Goal: Task Accomplishment & Management: Complete application form

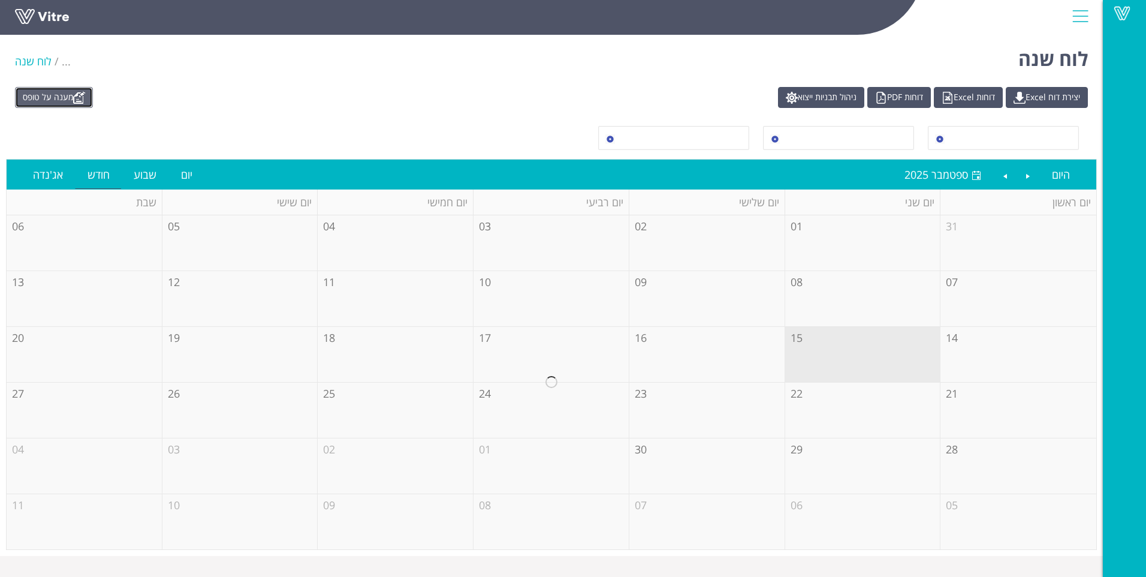
click at [32, 99] on link "מענה על טופס" at bounding box center [54, 97] width 78 height 21
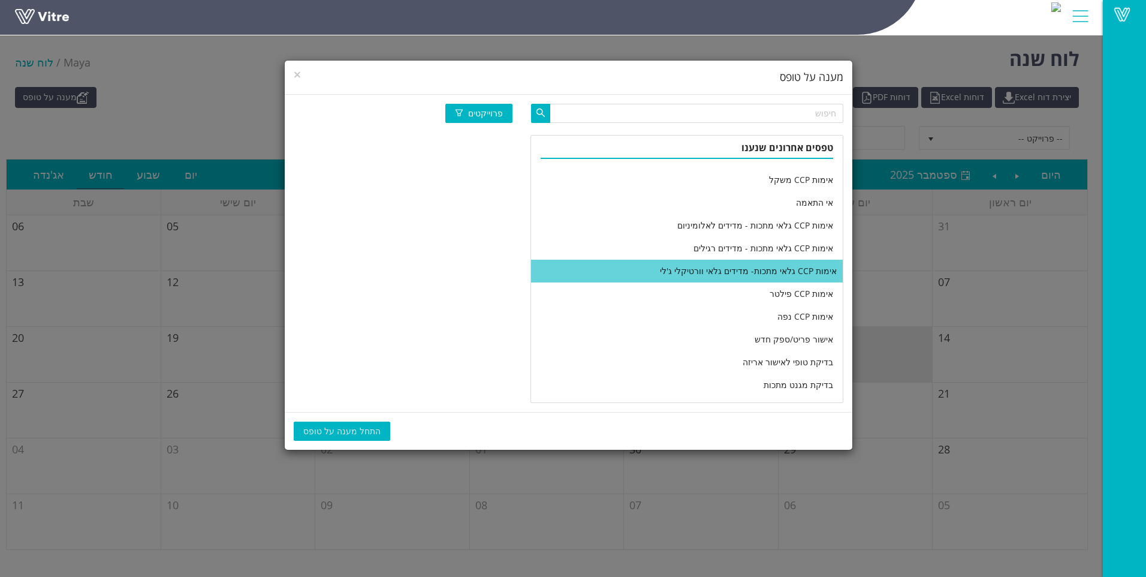
click at [697, 267] on li "אימות CCP גלאי מתכות- מדידים גלאי וורטיקלי ג'לי" at bounding box center [687, 271] width 312 height 23
click at [318, 433] on span "התחל מענה על טופס" at bounding box center [341, 430] width 77 height 13
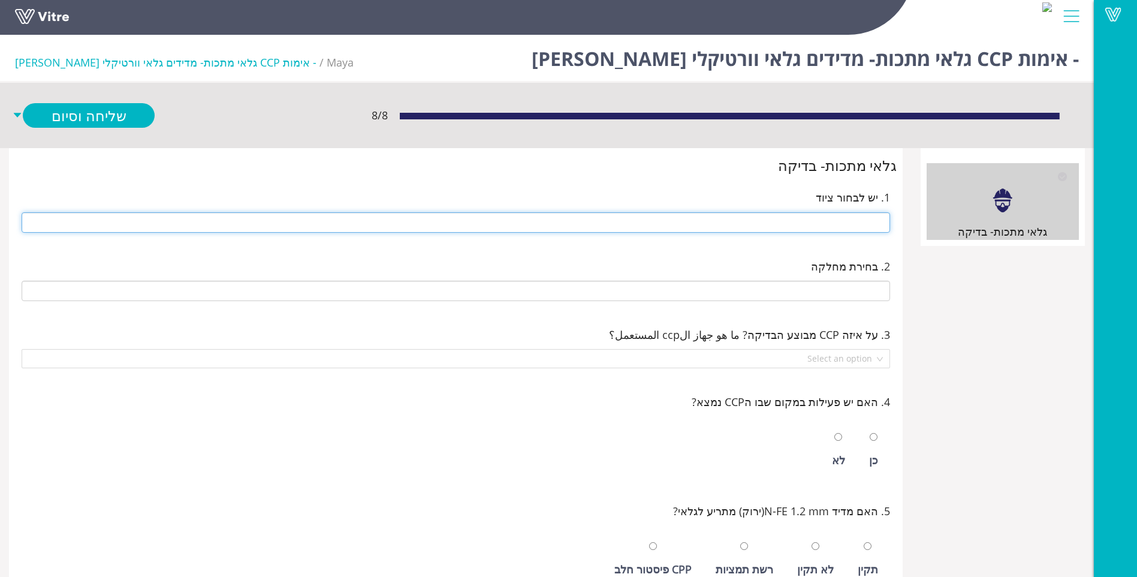
click at [646, 222] on input "text" at bounding box center [456, 222] width 868 height 20
click at [645, 223] on input "text" at bounding box center [456, 222] width 868 height 20
type input "t"
type input "J-40 14 ראש 1 ויטמין"
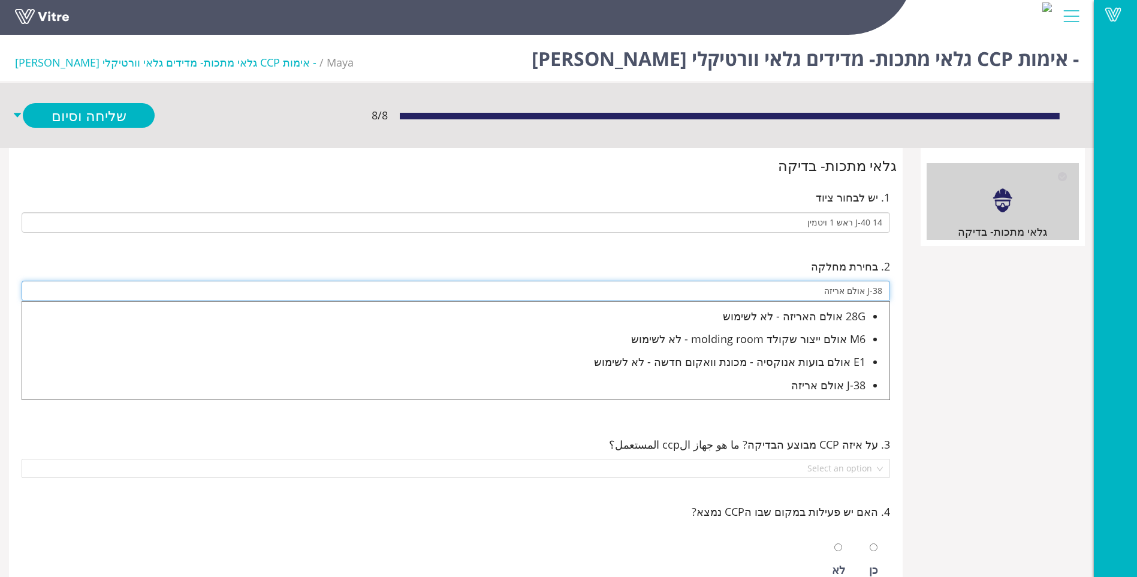
type input "J-38 אולם אריזה"
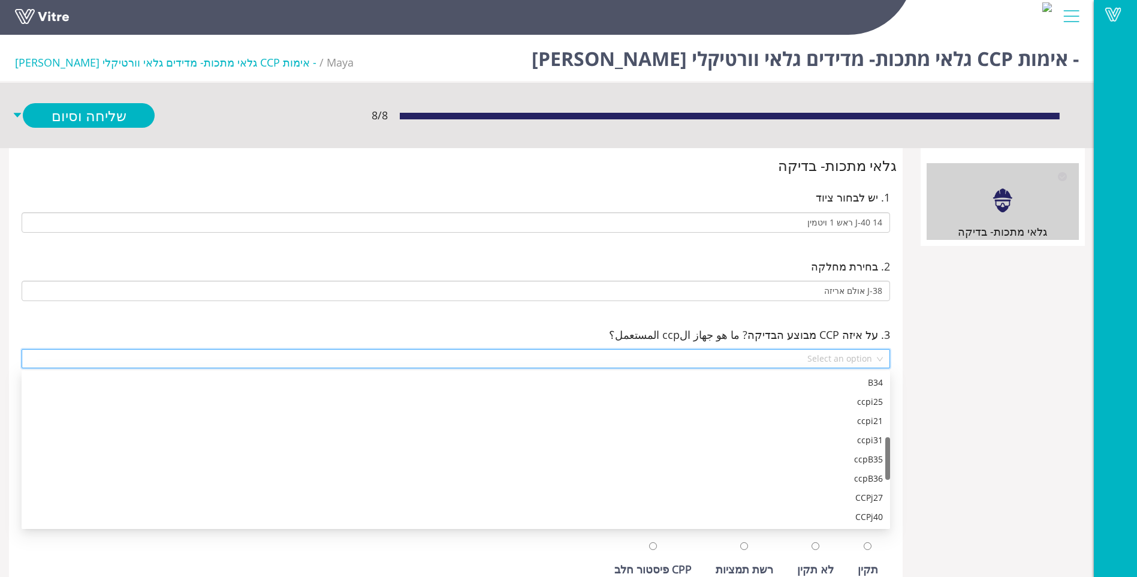
scroll to position [230, 0]
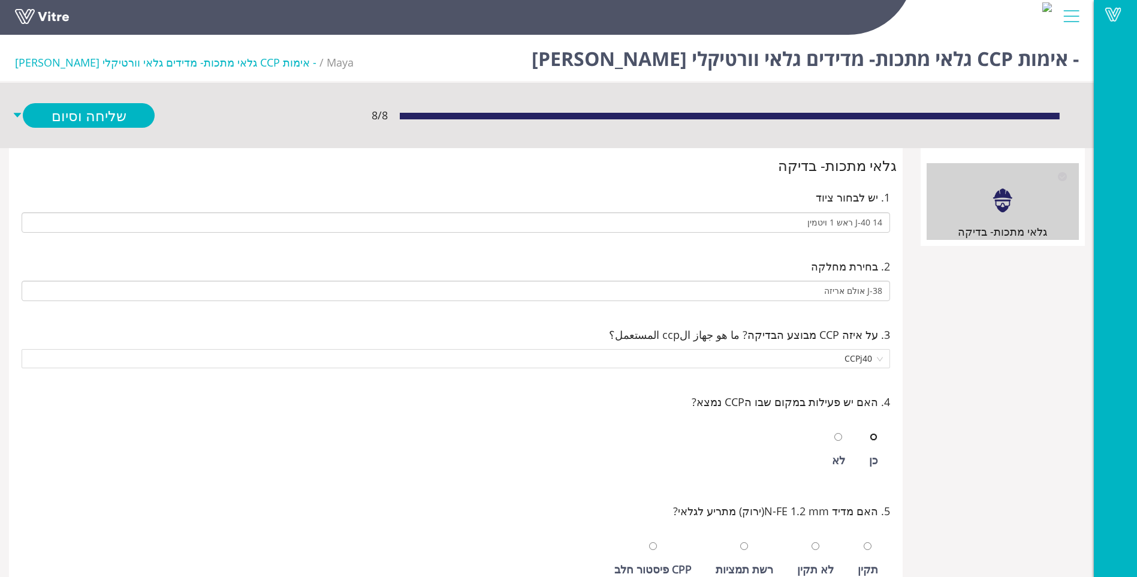
click at [870, 433] on input "radio" at bounding box center [874, 437] width 8 height 8
radio input "true"
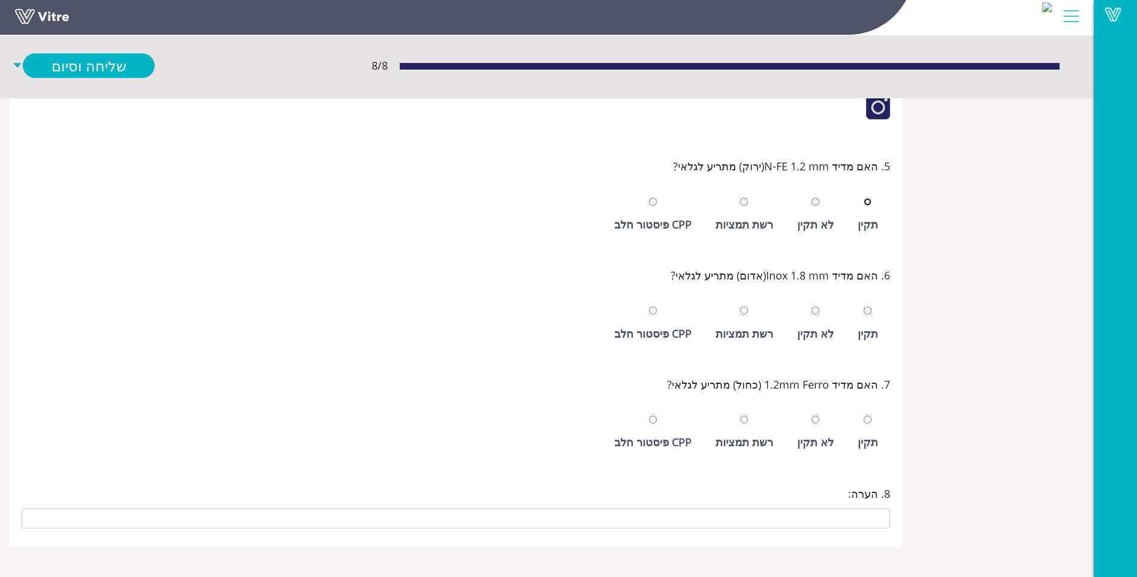
click at [864, 198] on input "radio" at bounding box center [868, 202] width 8 height 8
radio input "true"
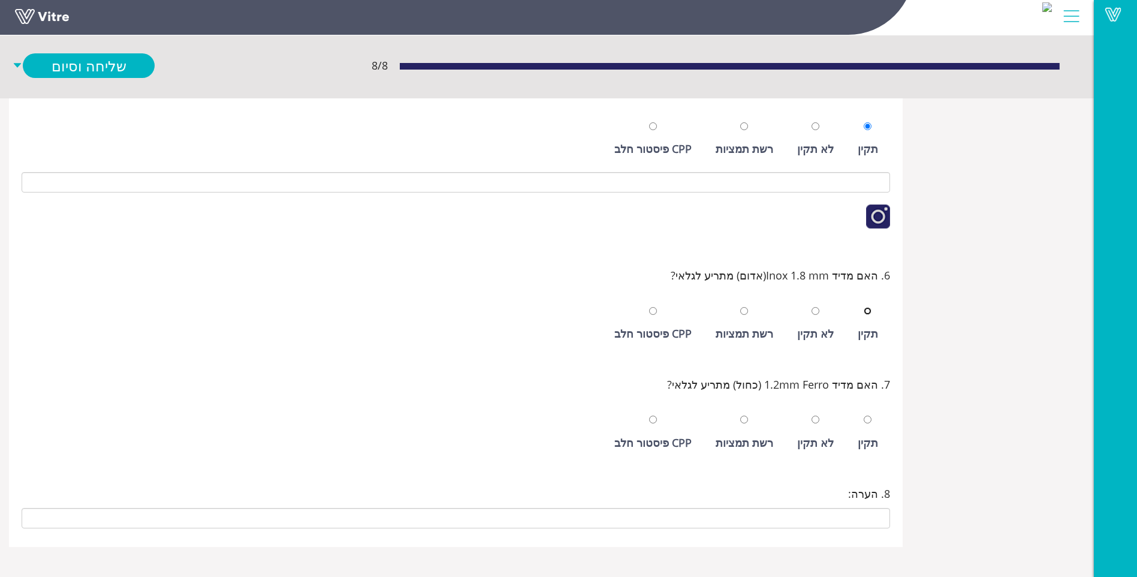
click at [864, 307] on input "radio" at bounding box center [868, 311] width 8 height 8
radio input "true"
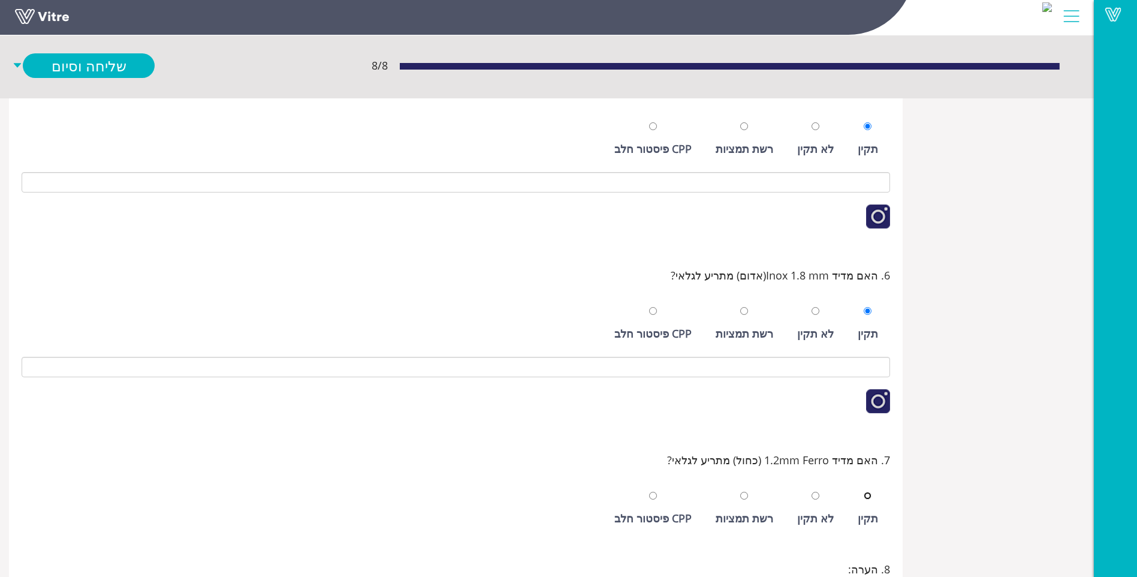
scroll to position [572, 0]
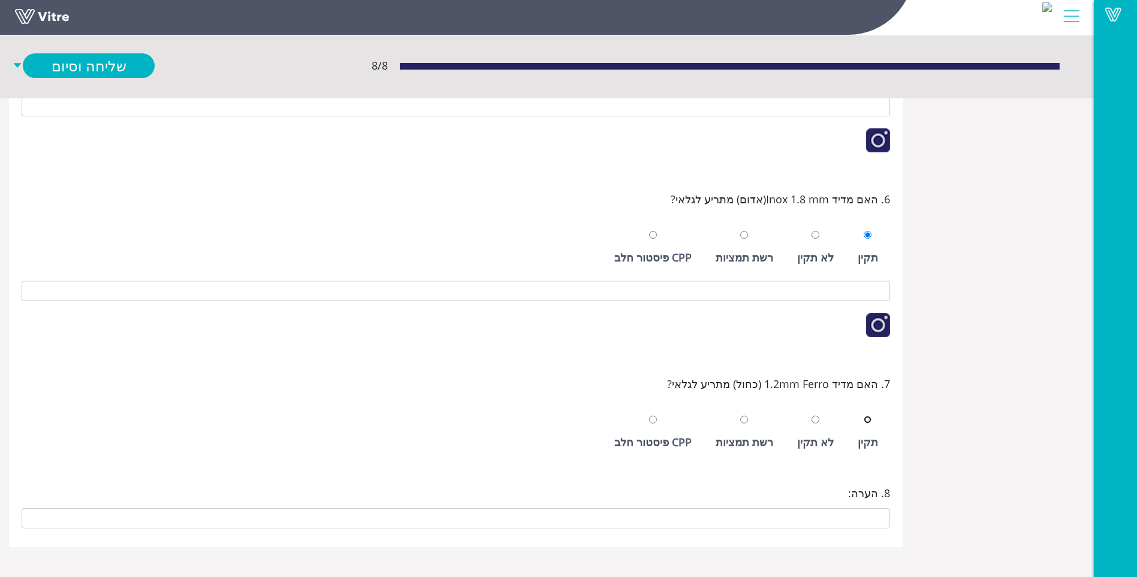
click at [864, 415] on input "radio" at bounding box center [868, 419] width 8 height 8
radio input "true"
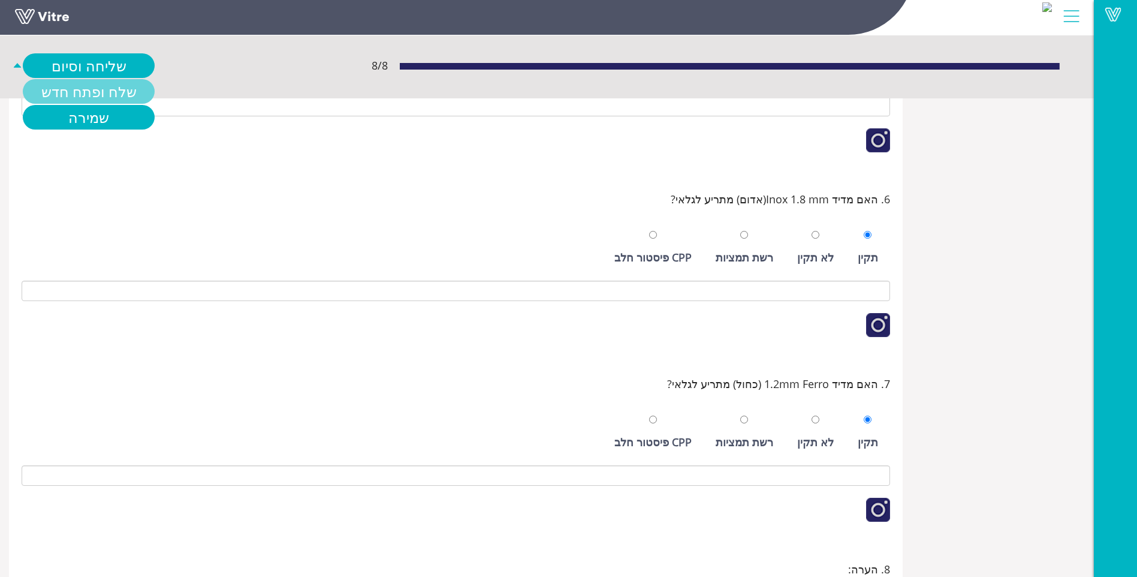
click at [82, 88] on link "שלח ופתח חדש" at bounding box center [89, 91] width 132 height 25
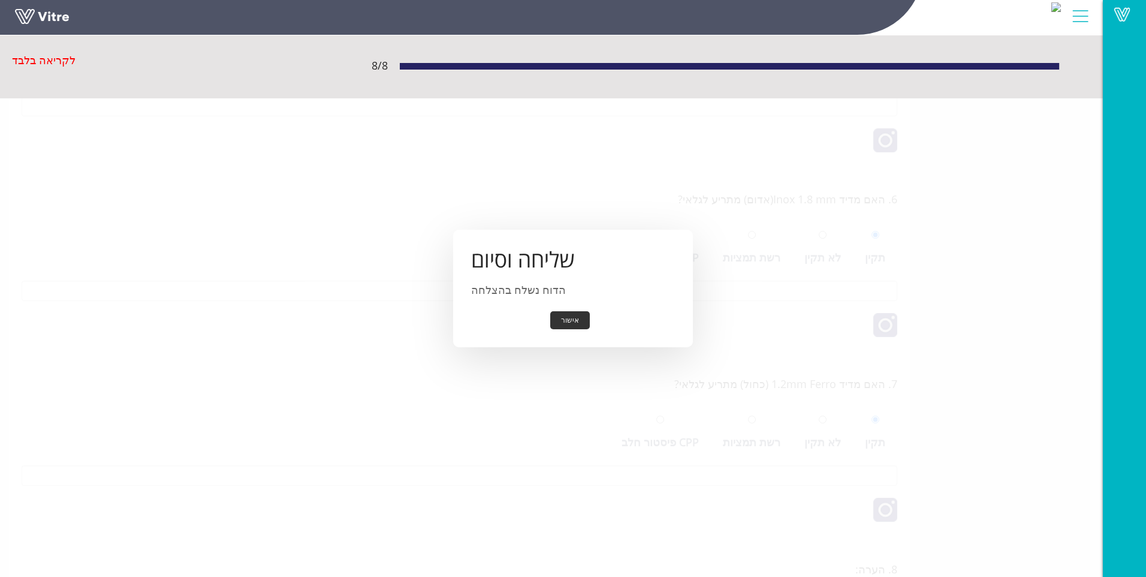
click at [577, 317] on button "אישור" at bounding box center [570, 320] width 40 height 19
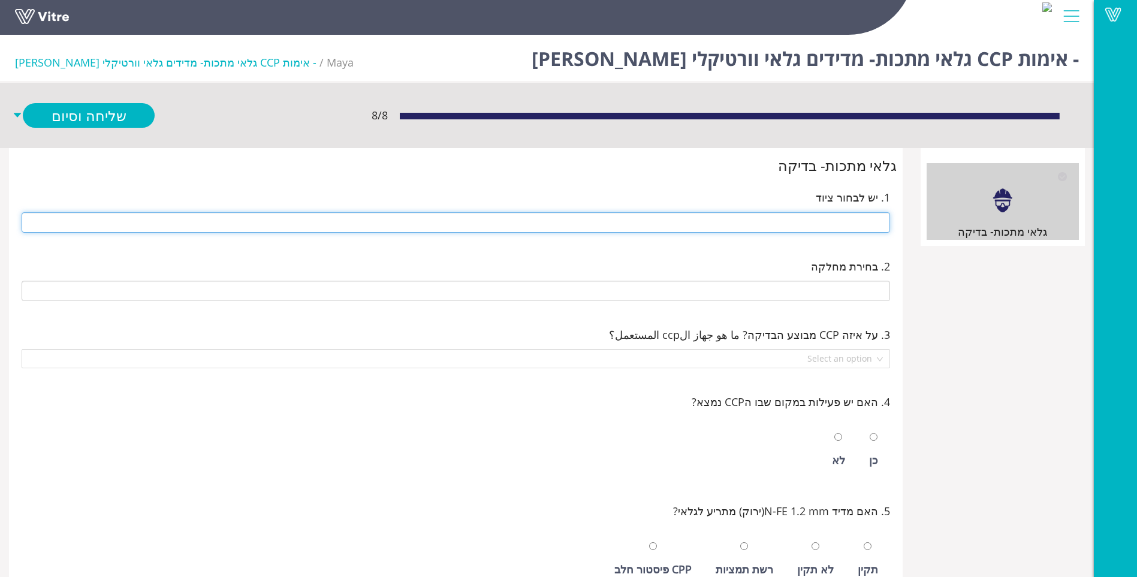
click at [851, 221] on input "text" at bounding box center [456, 222] width 868 height 20
type input "J-41 14 ראש 2 סוכריות"
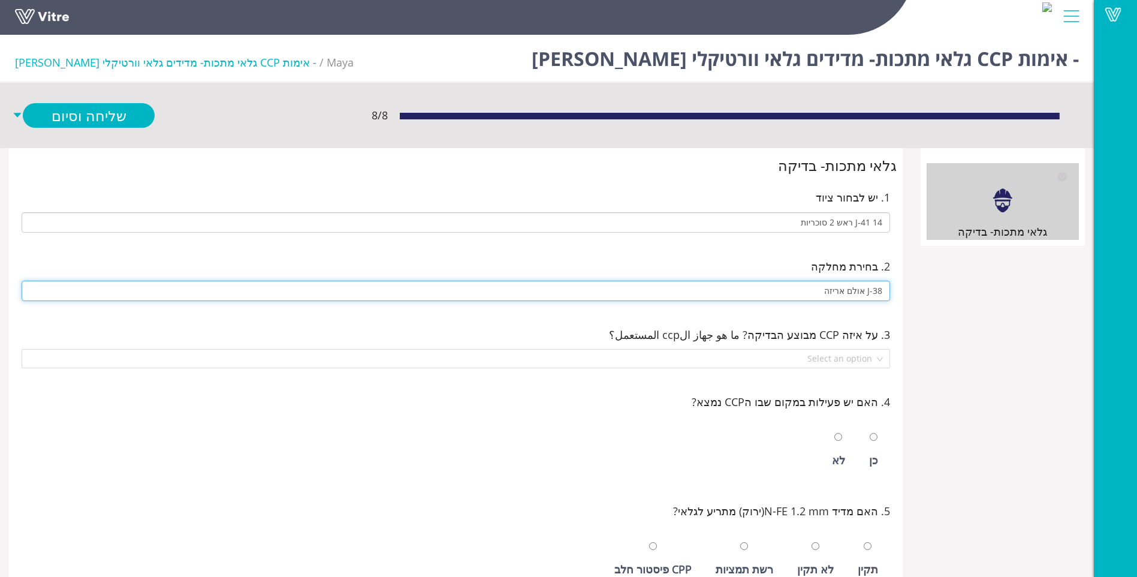
type input "J-38 אולם אריזה"
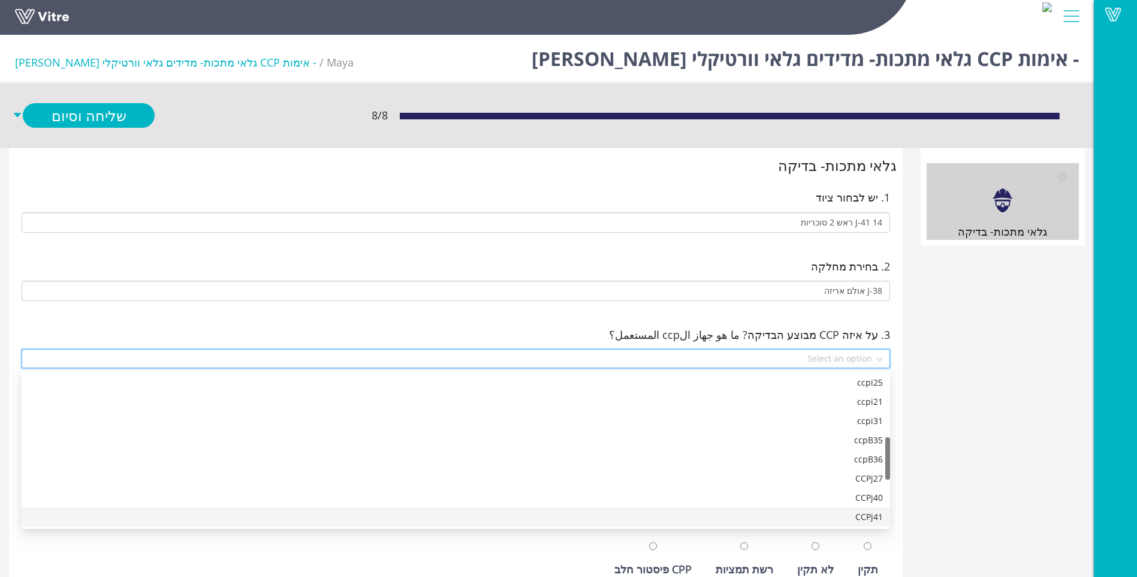
scroll to position [249, 0]
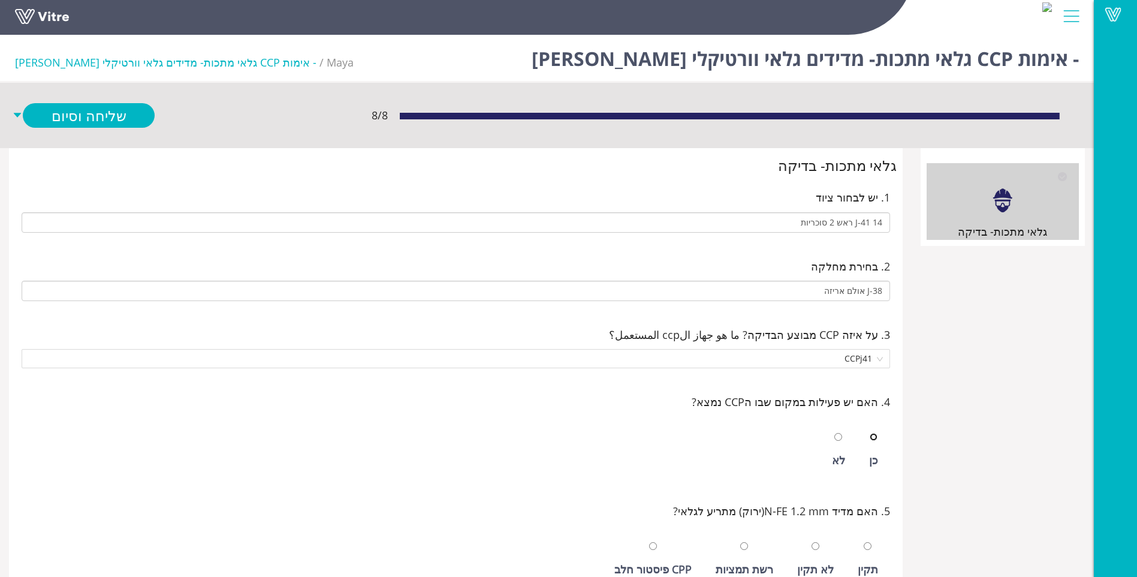
click at [870, 433] on input "radio" at bounding box center [874, 437] width 8 height 8
radio input "true"
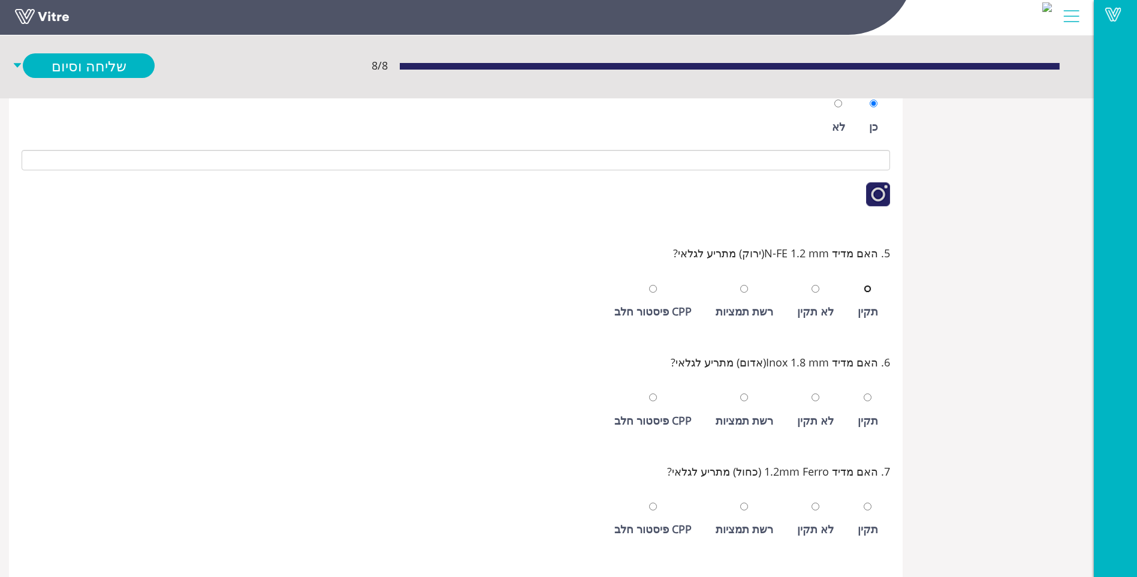
click at [864, 285] on input "radio" at bounding box center [868, 289] width 8 height 8
radio input "true"
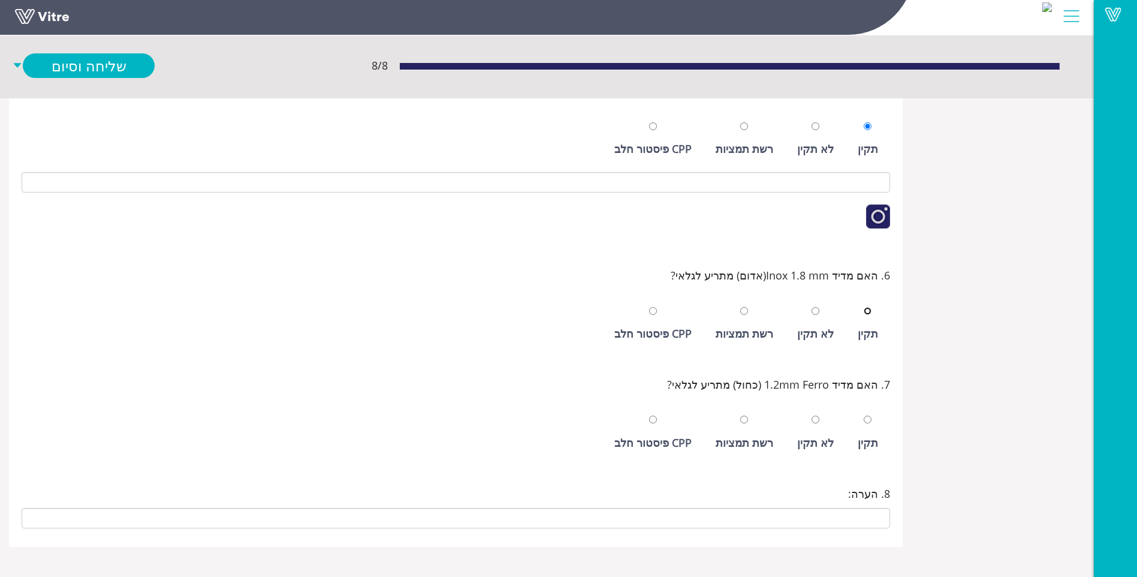
click at [864, 307] on input "radio" at bounding box center [868, 311] width 8 height 8
radio input "true"
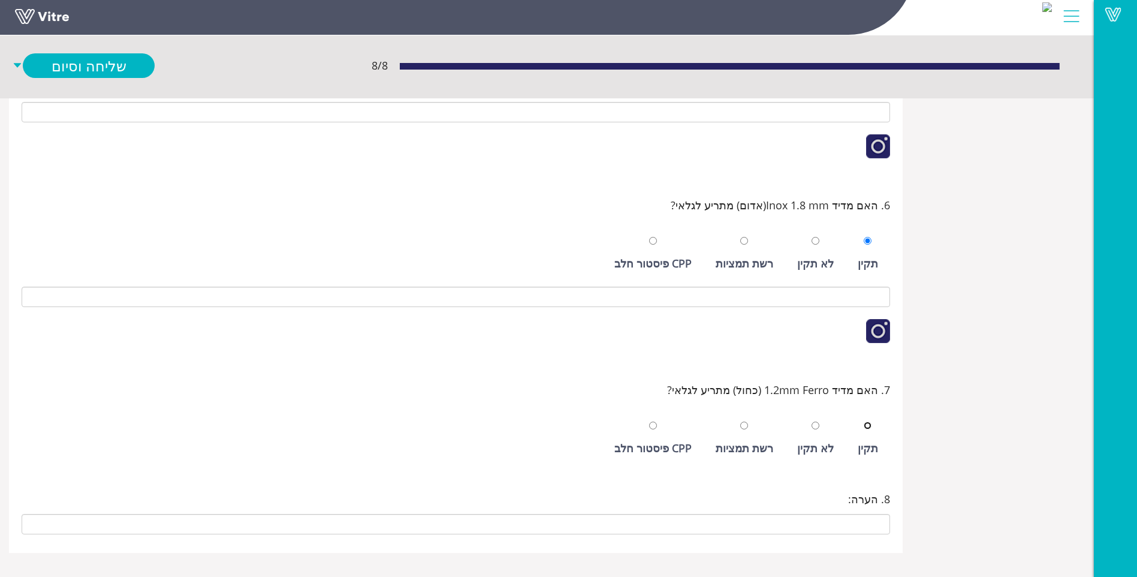
scroll to position [572, 0]
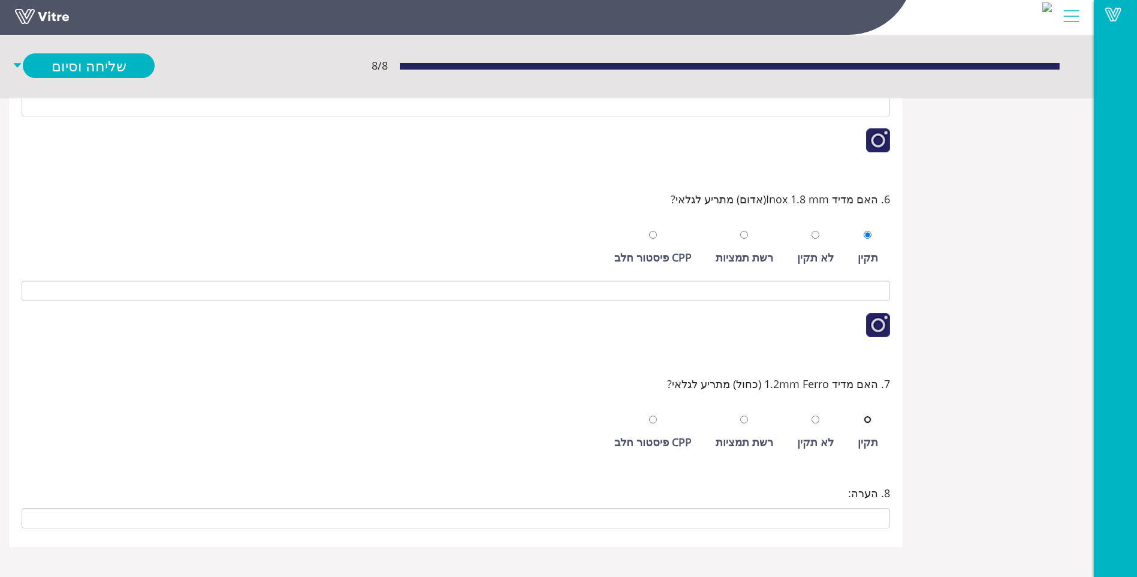
click at [864, 415] on input "radio" at bounding box center [868, 419] width 8 height 8
radio input "true"
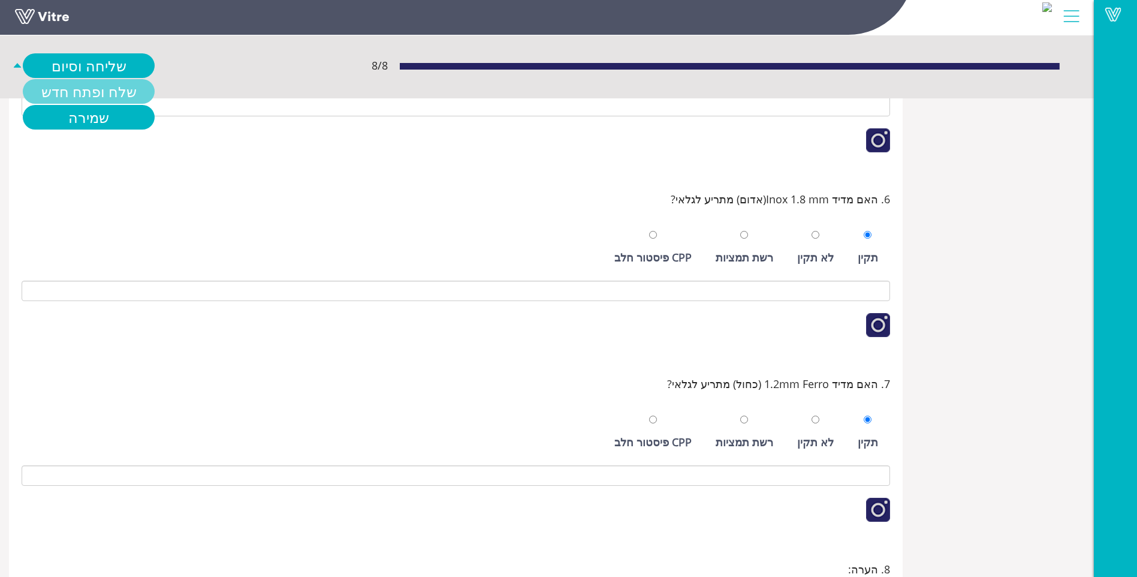
click at [91, 85] on link "שלח ופתח חדש" at bounding box center [89, 91] width 132 height 25
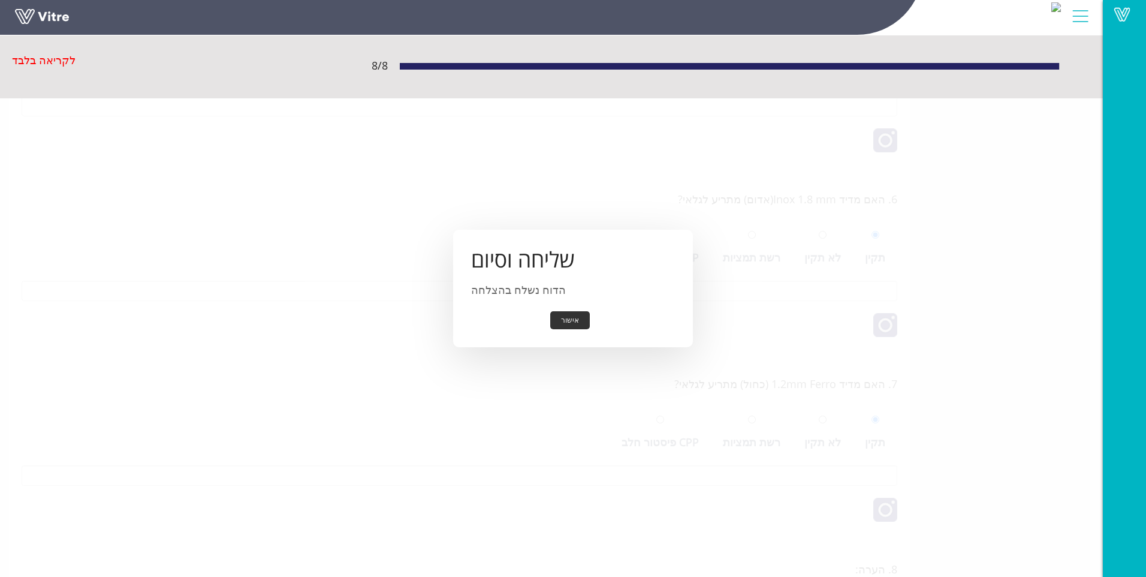
click at [562, 303] on div "שליחה וסיום הדוח נשלח בהצלחה אישור" at bounding box center [573, 289] width 240 height 118
click at [574, 317] on button "אישור" at bounding box center [570, 320] width 40 height 19
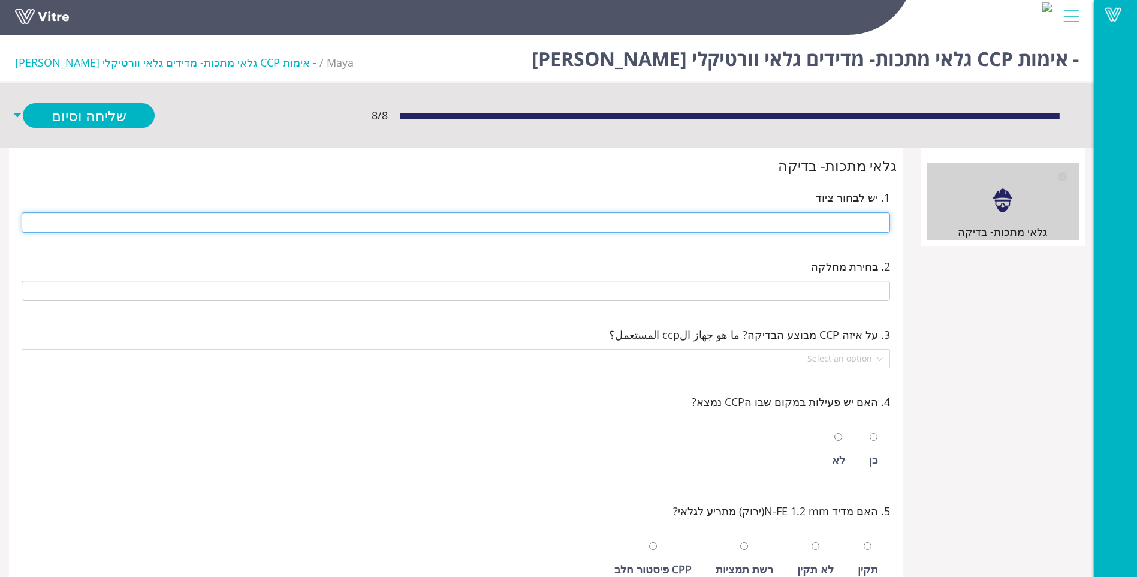
click at [836, 221] on input "text" at bounding box center [456, 222] width 868 height 20
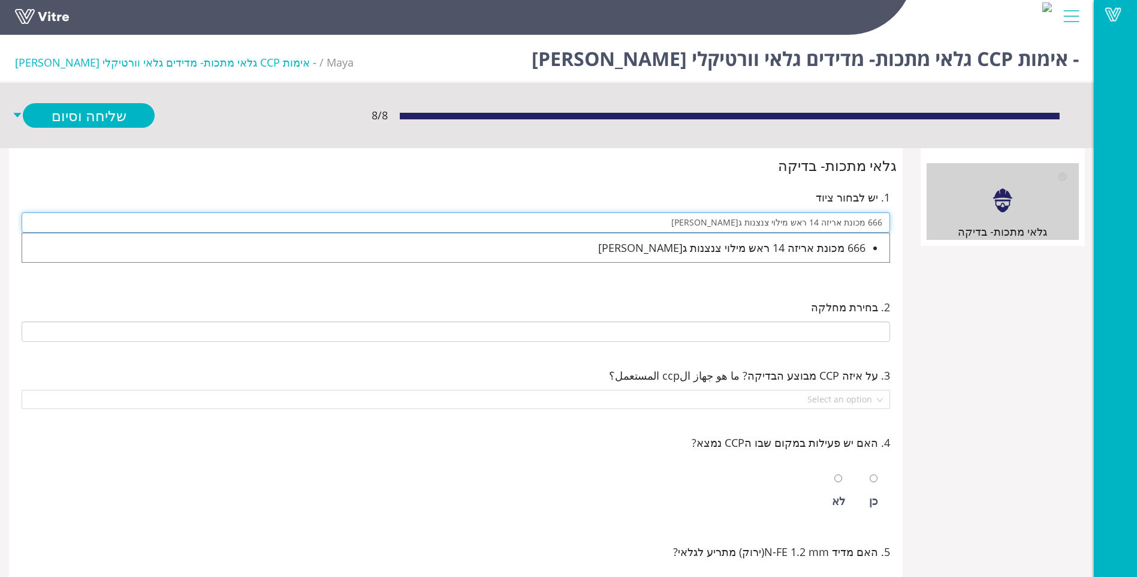
type input "666 מכונת אריזה 14 ראש מילוי צנצנות ג[PERSON_NAME]"
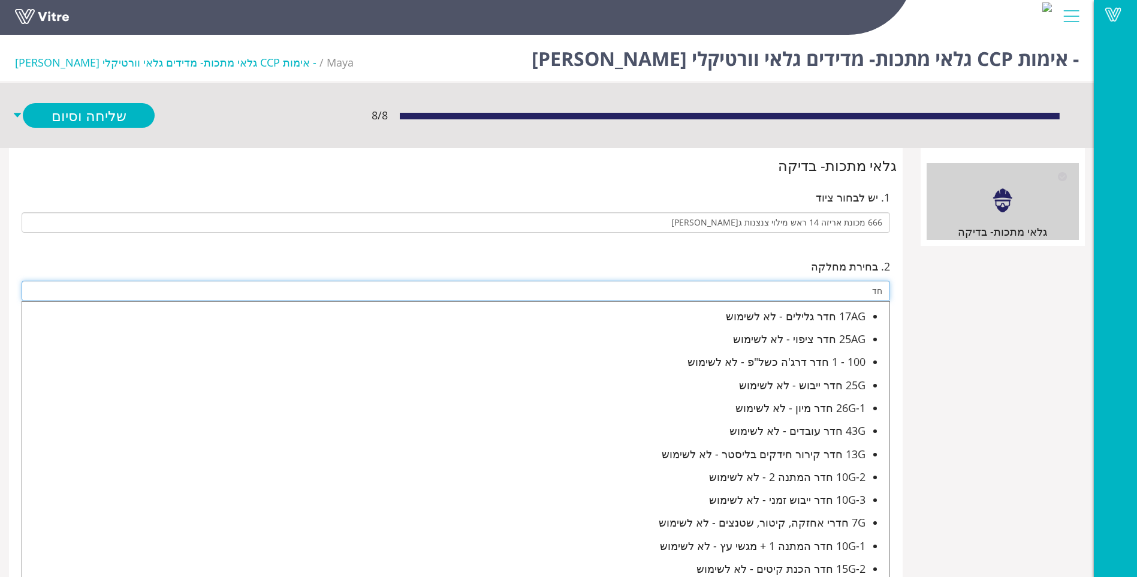
type input "ח"
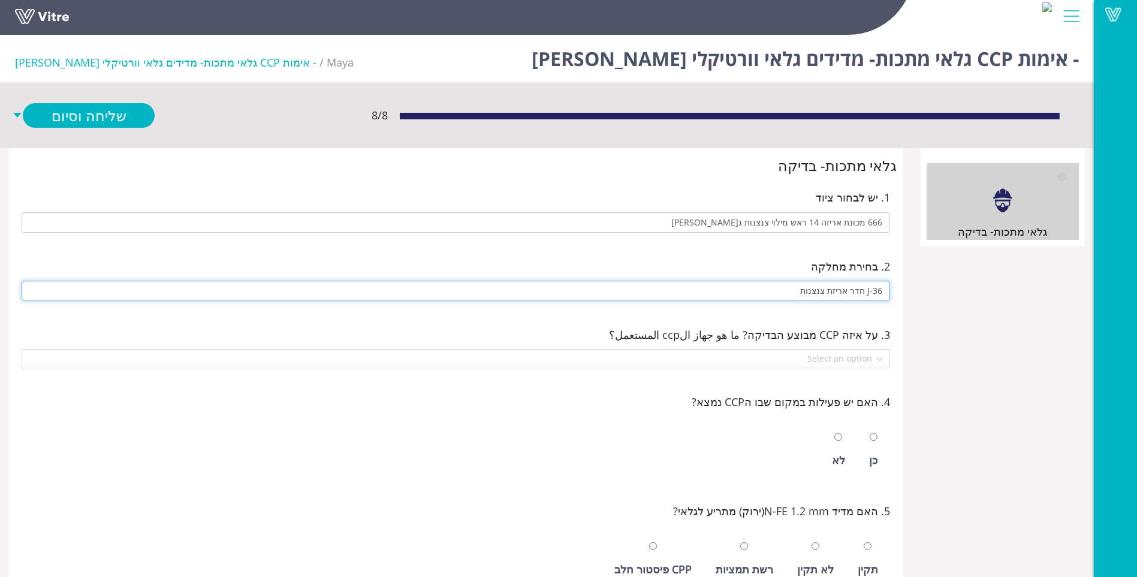
type input "J-36 חדר אריזת צנצנות"
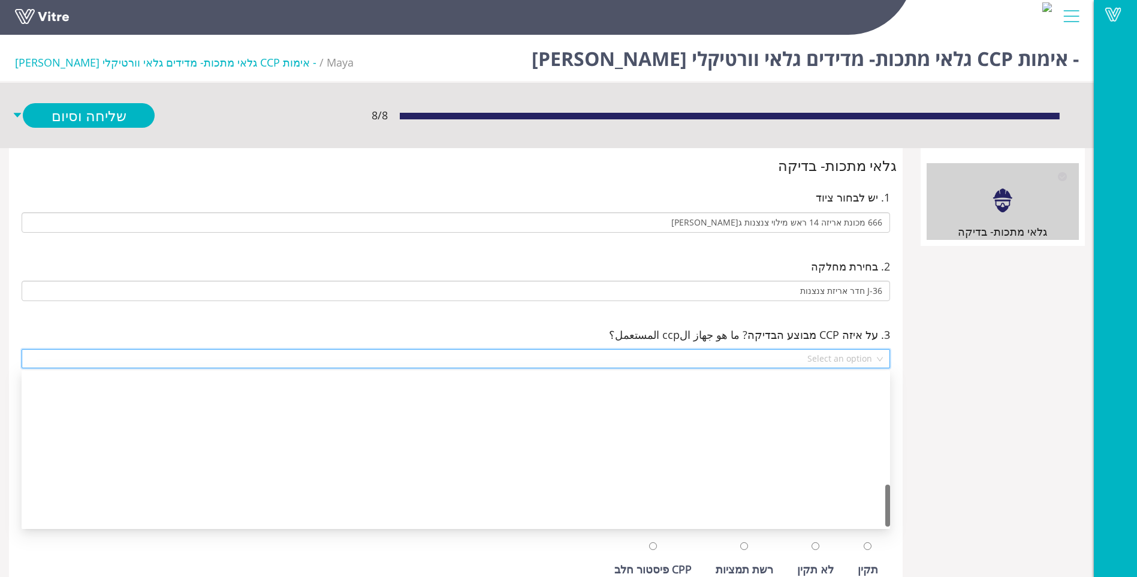
scroll to position [403, 0]
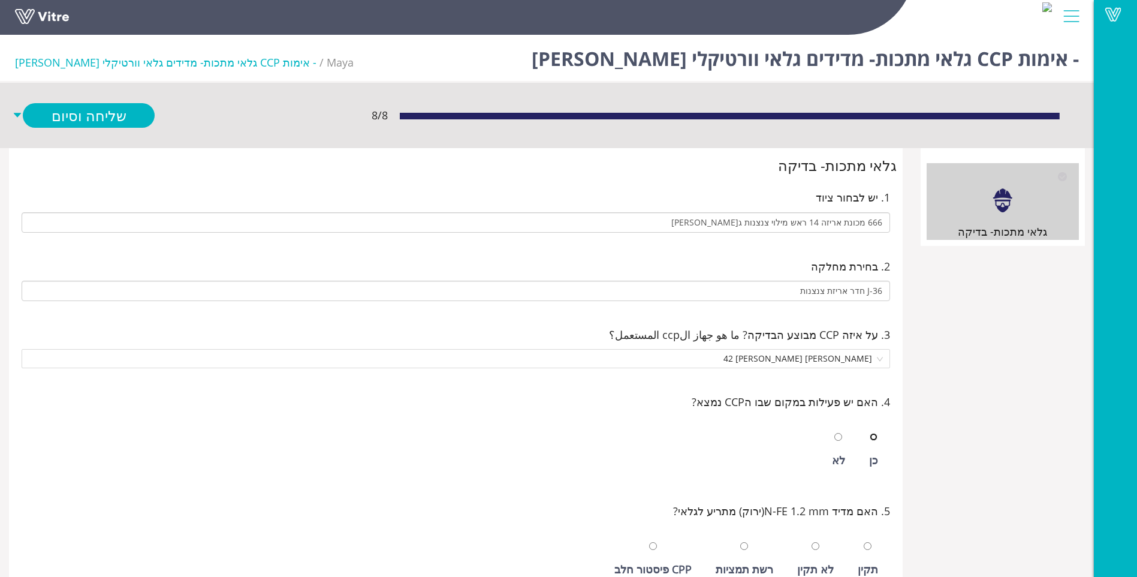
click at [870, 433] on input "radio" at bounding box center [874, 437] width 8 height 8
radio input "true"
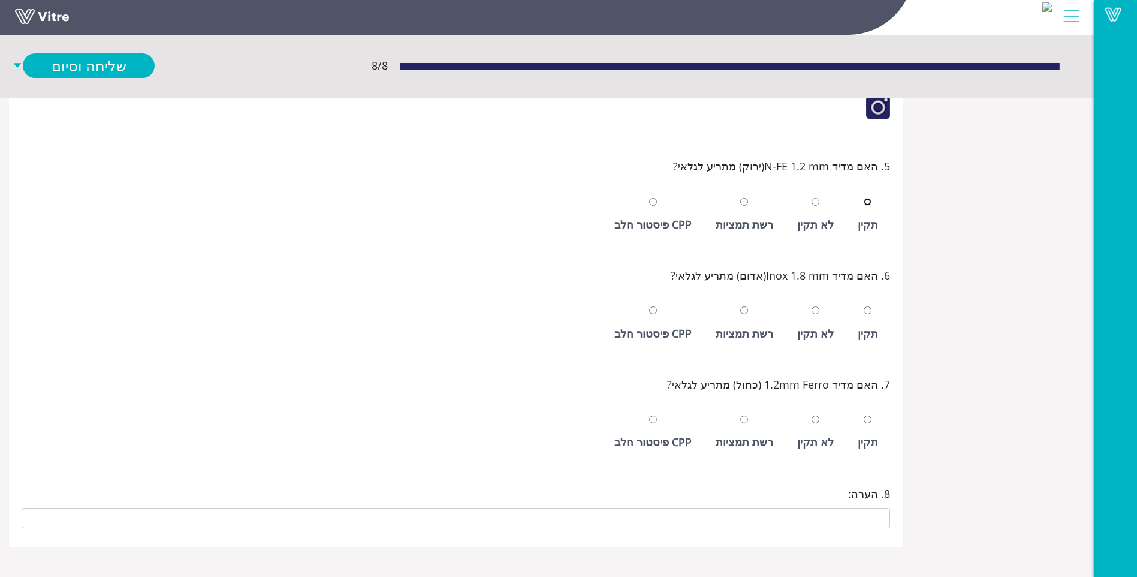
click at [864, 198] on input "radio" at bounding box center [868, 202] width 8 height 8
radio input "true"
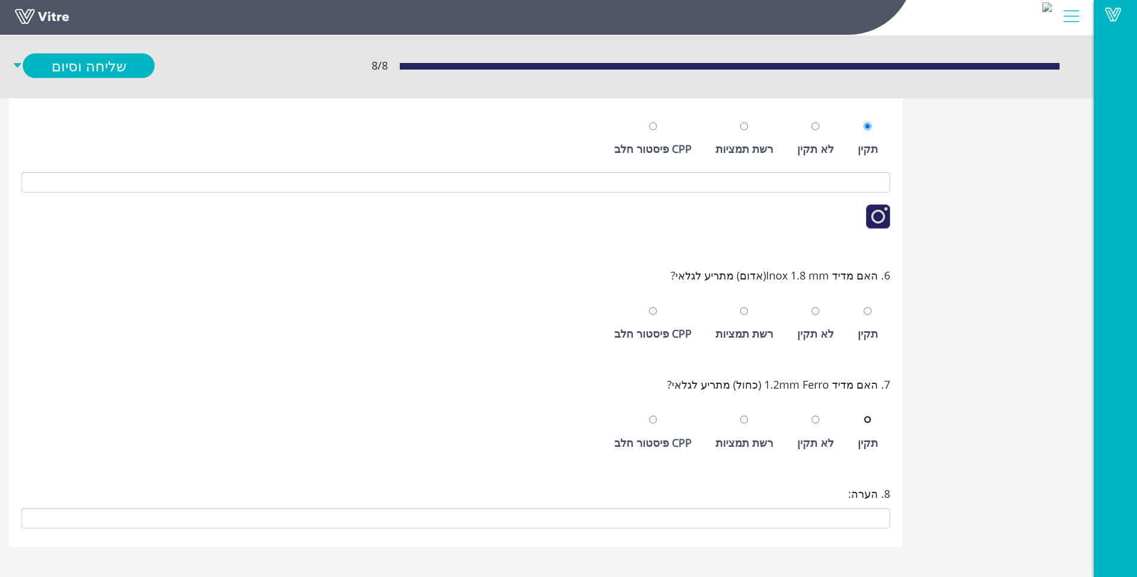
click at [864, 415] on input "radio" at bounding box center [868, 419] width 8 height 8
radio input "true"
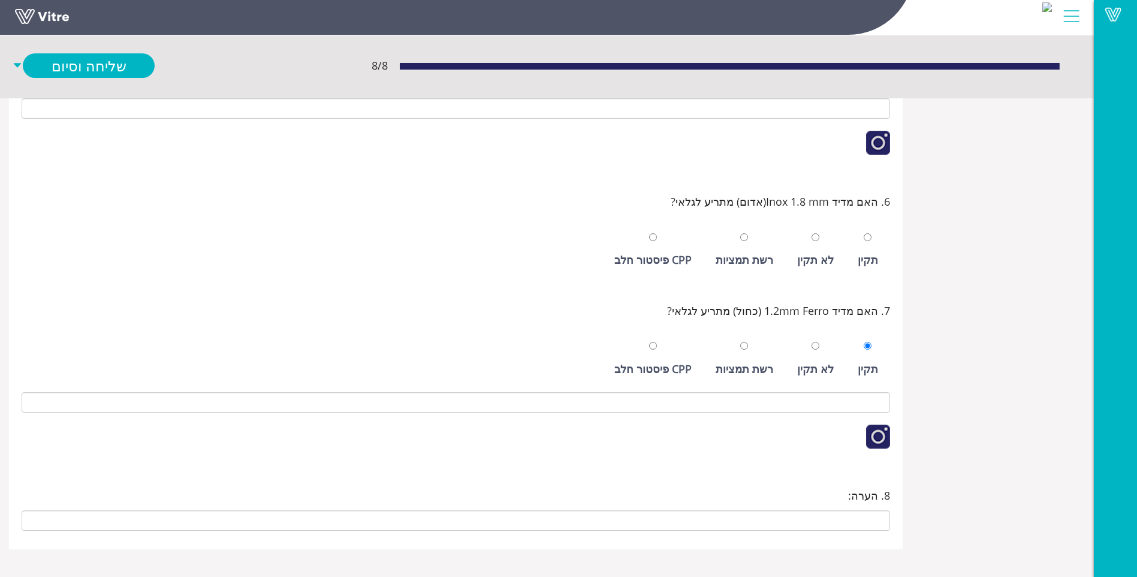
scroll to position [572, 0]
click at [859, 251] on div "תקין" at bounding box center [868, 257] width 20 height 17
radio input "true"
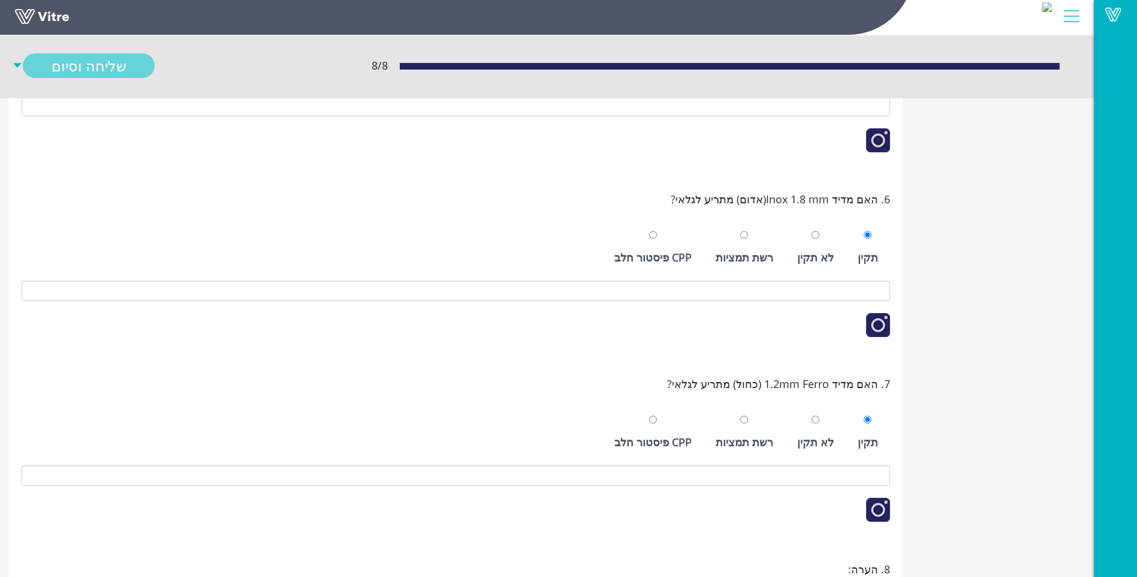
click at [95, 68] on link "שליחה וסיום" at bounding box center [89, 65] width 132 height 25
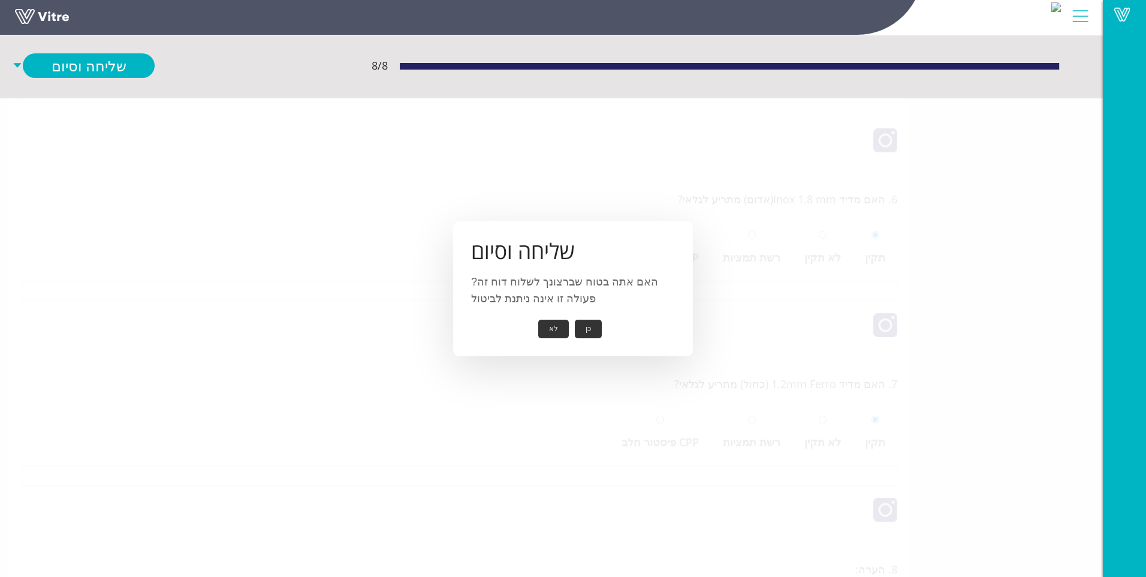
click at [590, 327] on button "כן" at bounding box center [588, 328] width 27 height 19
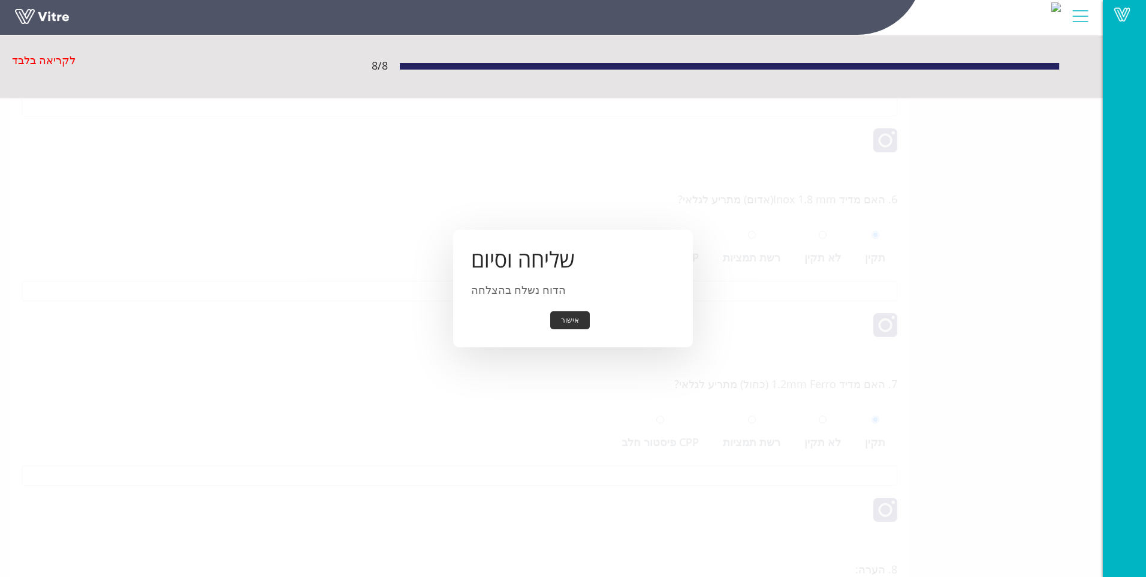
click at [574, 321] on button "אישור" at bounding box center [570, 320] width 40 height 19
